Goal: Find specific page/section: Find specific page/section

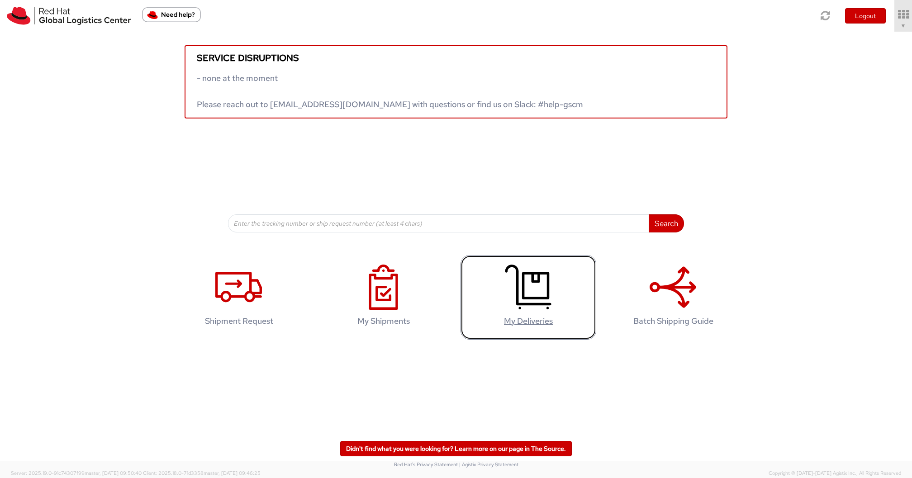
click at [526, 281] on icon at bounding box center [528, 287] width 47 height 45
